Goal: Information Seeking & Learning: Learn about a topic

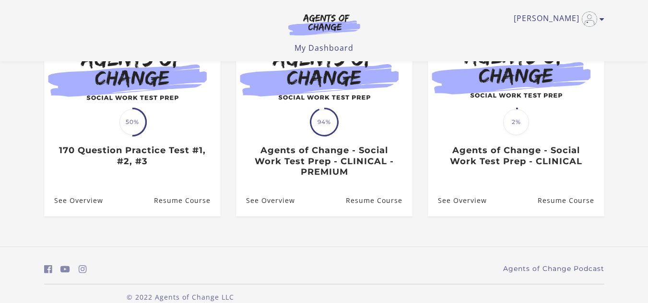
scroll to position [125, 0]
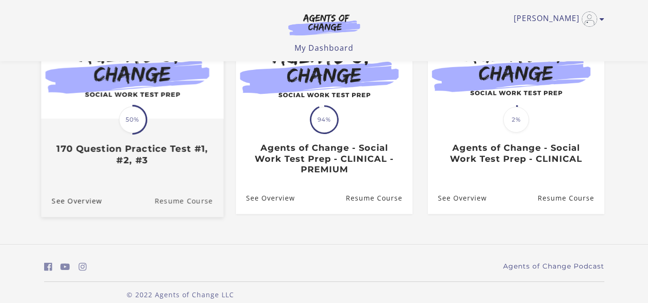
click at [192, 201] on link "Resume Course" at bounding box center [188, 201] width 69 height 32
